Goal: Transaction & Acquisition: Purchase product/service

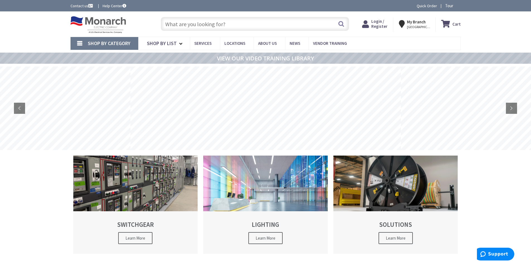
click at [193, 24] on input "text" at bounding box center [255, 24] width 188 height 14
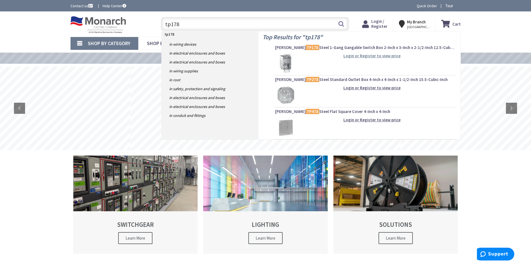
type input "tp178"
click at [355, 56] on strong "Login or Register to view price" at bounding box center [371, 55] width 57 height 5
